Goal: Information Seeking & Learning: Learn about a topic

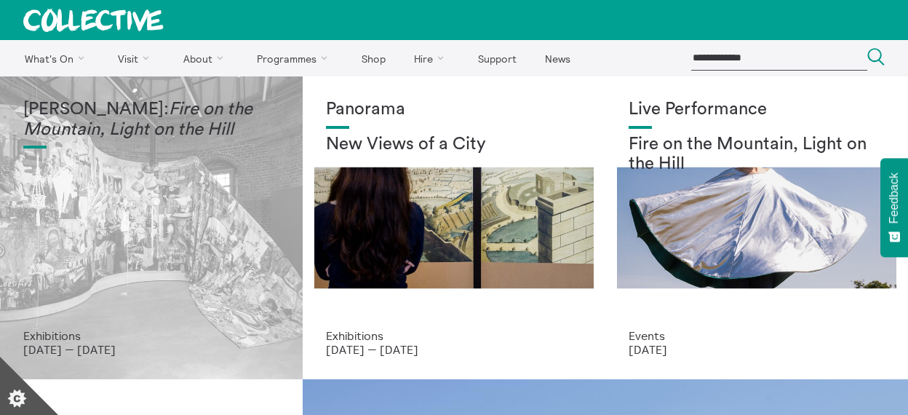
click at [20, 185] on div "Mercedes Azpilicueta: Fire on the Mountain, Light on the Hill Exhibitions 20 Ju…" at bounding box center [151, 227] width 303 height 303
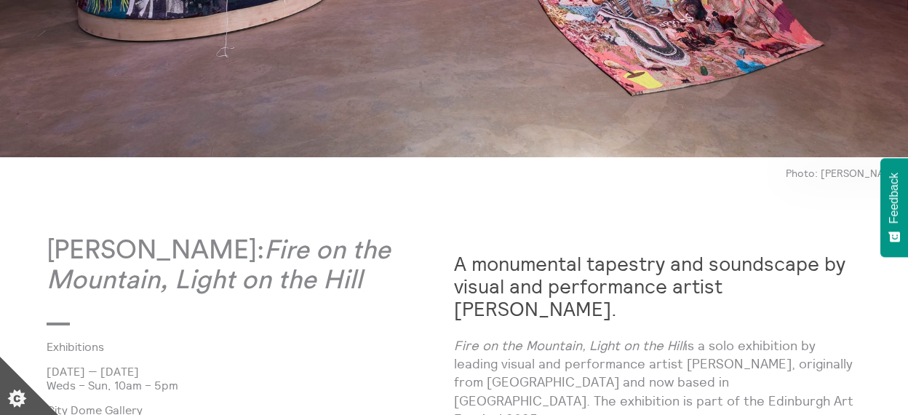
scroll to position [525, 0]
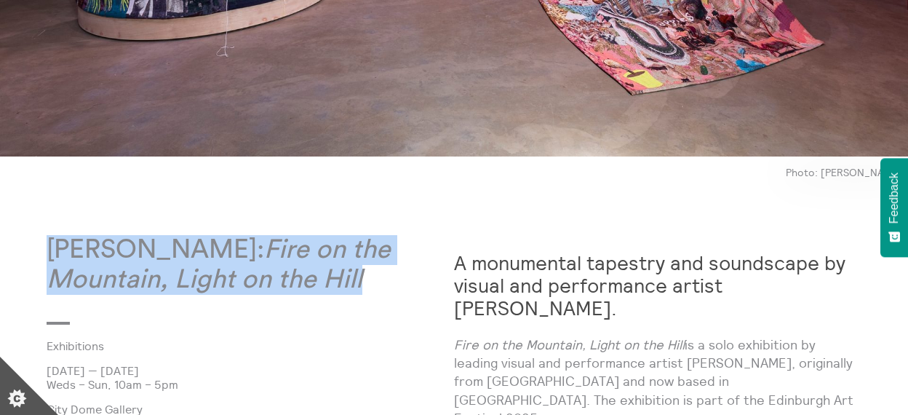
drag, startPoint x: 394, startPoint y: 290, endPoint x: 55, endPoint y: 258, distance: 341.2
click at [55, 258] on p "Mercedes Azpilicueta: Fire on the Mountain, Light on the Hill" at bounding box center [250, 265] width 407 height 60
copy p "Mercedes Azpilicueta: Fire on the Mountain, Light on the Hill"
